Goal: Navigation & Orientation: Find specific page/section

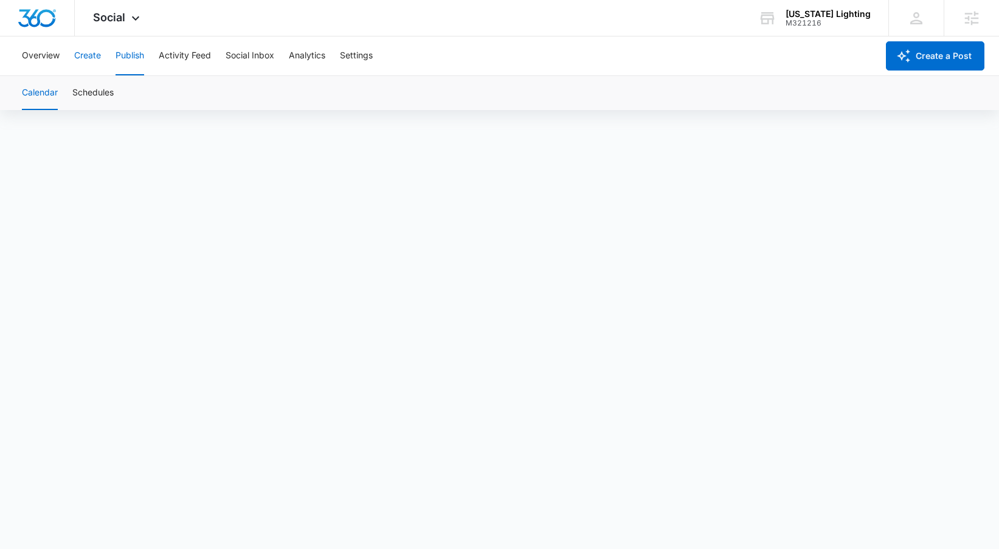
click at [94, 59] on button "Create" at bounding box center [87, 55] width 27 height 39
click at [128, 60] on button "Publish" at bounding box center [129, 55] width 29 height 39
click at [97, 63] on button "Create" at bounding box center [87, 55] width 27 height 39
click at [119, 90] on button "Approvals" at bounding box center [118, 93] width 41 height 34
